Goal: Contribute content

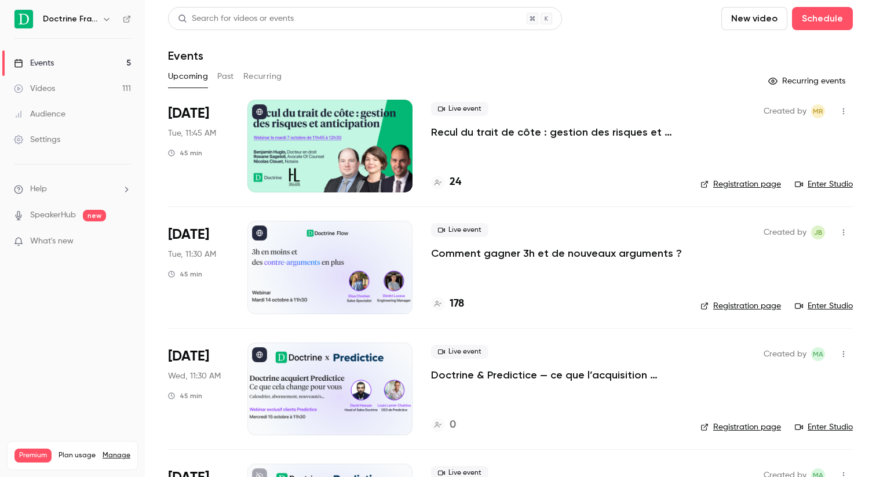
click at [65, 94] on link "Videos 111" at bounding box center [72, 88] width 145 height 25
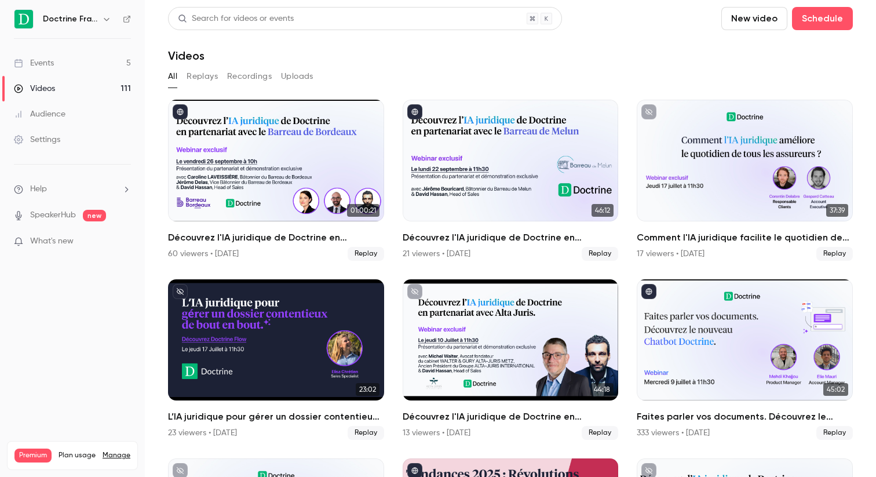
click at [759, 16] on button "New video" at bounding box center [754, 18] width 66 height 23
click at [758, 73] on li "Upload" at bounding box center [787, 80] width 125 height 30
